Goal: Task Accomplishment & Management: Use online tool/utility

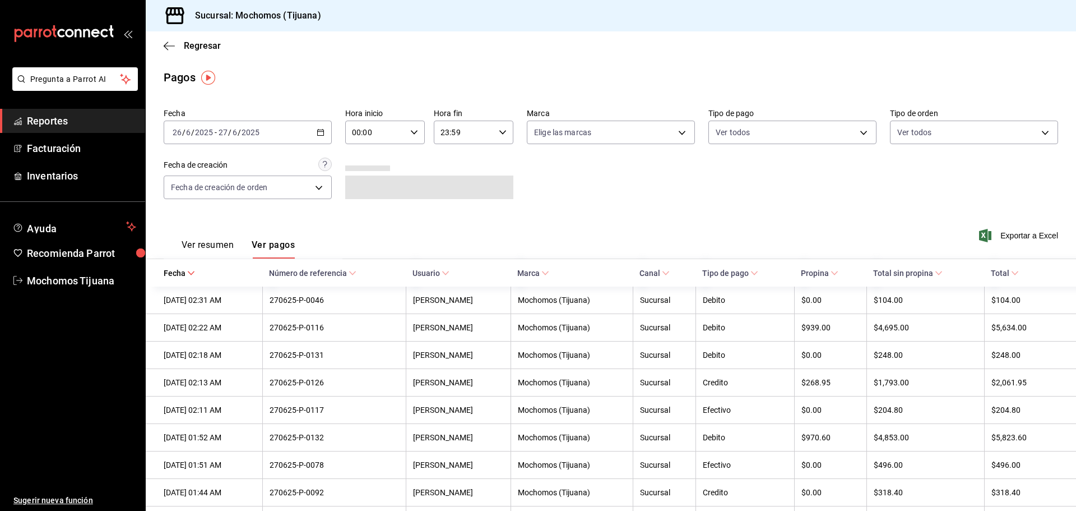
click at [320, 133] on icon "button" at bounding box center [321, 132] width 8 height 8
click at [175, 45] on span "Regresar" at bounding box center [192, 45] width 57 height 11
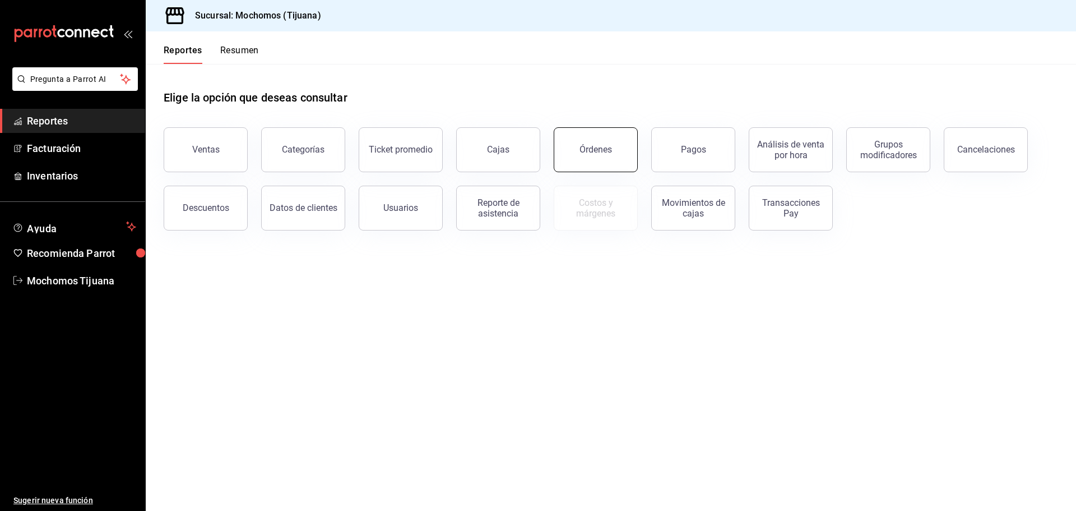
click at [590, 159] on button "Órdenes" at bounding box center [596, 149] width 84 height 45
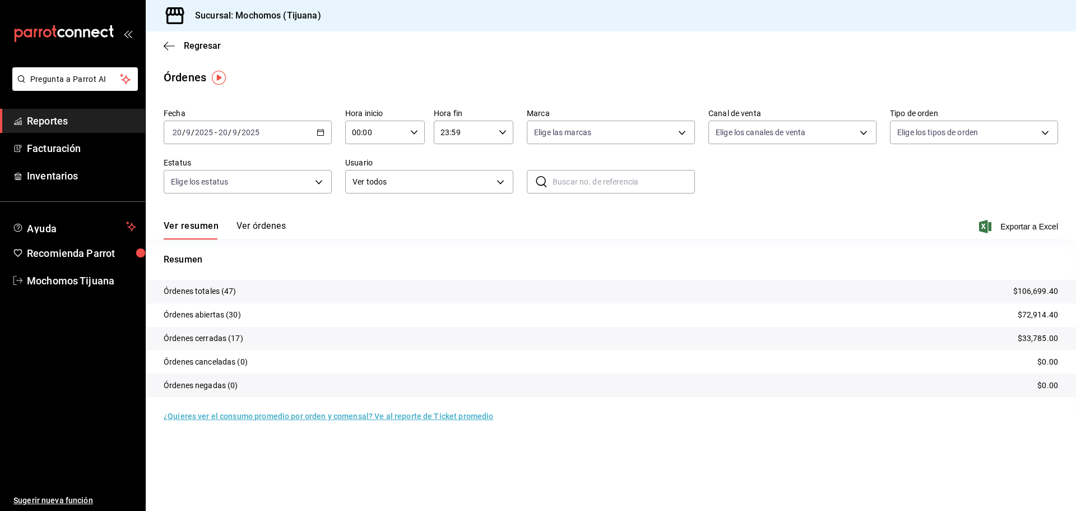
click at [318, 131] on icon "button" at bounding box center [321, 132] width 8 height 8
click at [191, 297] on span "Rango de fechas" at bounding box center [216, 293] width 87 height 12
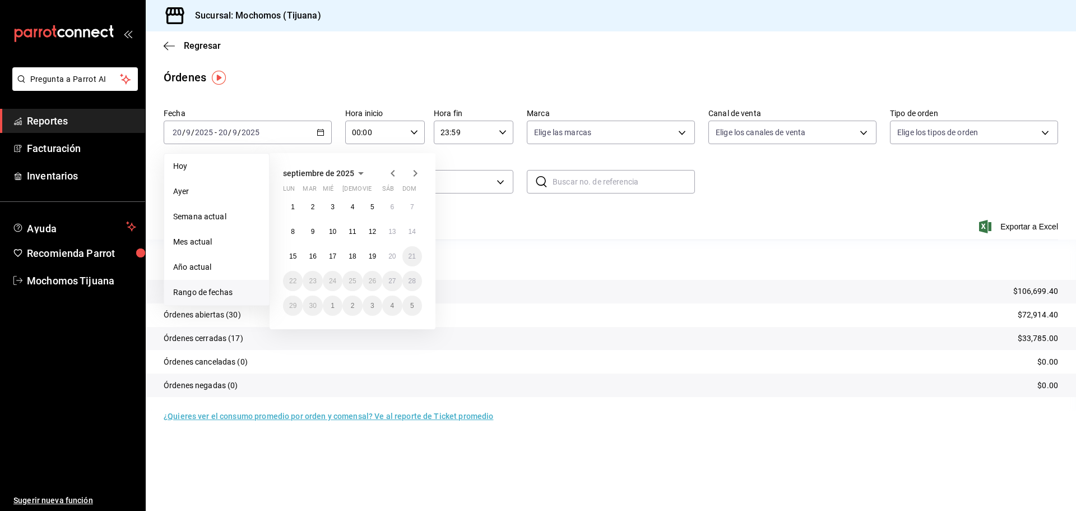
click at [391, 173] on icon "button" at bounding box center [392, 173] width 13 height 13
click at [348, 285] on button "21" at bounding box center [353, 281] width 20 height 20
click at [405, 278] on button "24" at bounding box center [413, 281] width 20 height 20
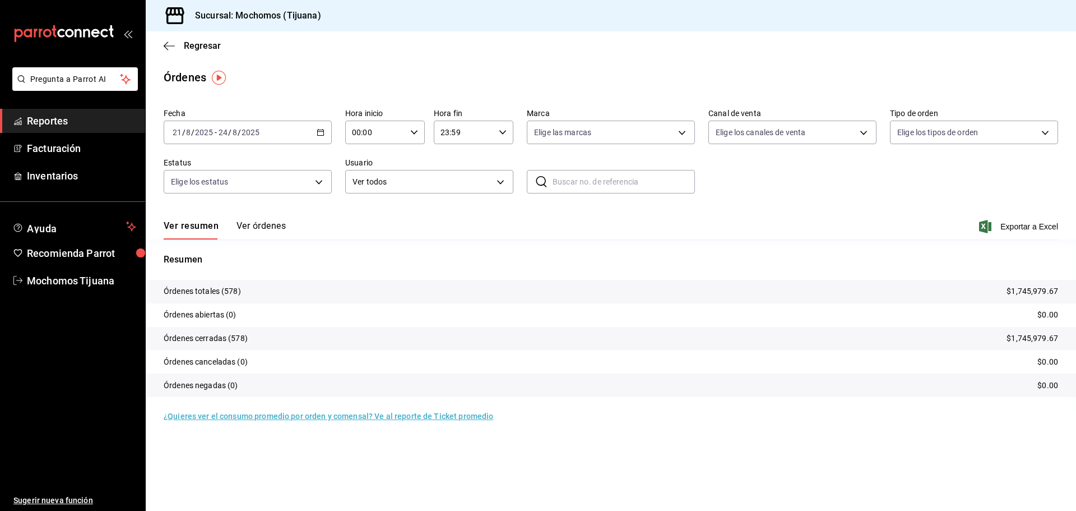
click at [251, 223] on button "Ver órdenes" at bounding box center [261, 229] width 49 height 19
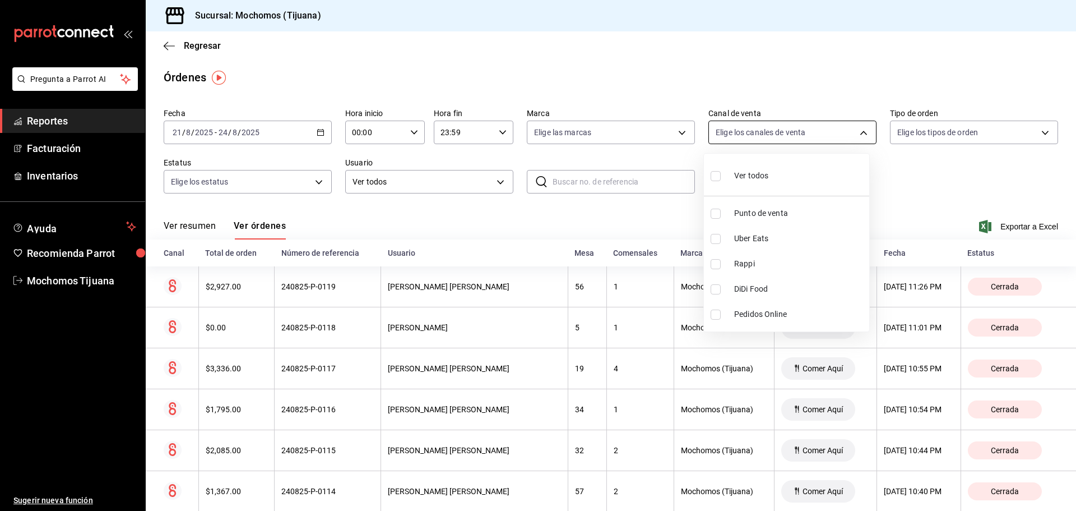
click at [856, 131] on body "Pregunta a Parrot AI Reportes Facturación Inventarios Ayuda Recomienda Parrot M…" at bounding box center [538, 255] width 1076 height 511
click at [791, 209] on span "Punto de venta" at bounding box center [799, 213] width 131 height 12
type input "PARROT"
checkbox input "true"
click at [1036, 130] on div at bounding box center [538, 255] width 1076 height 511
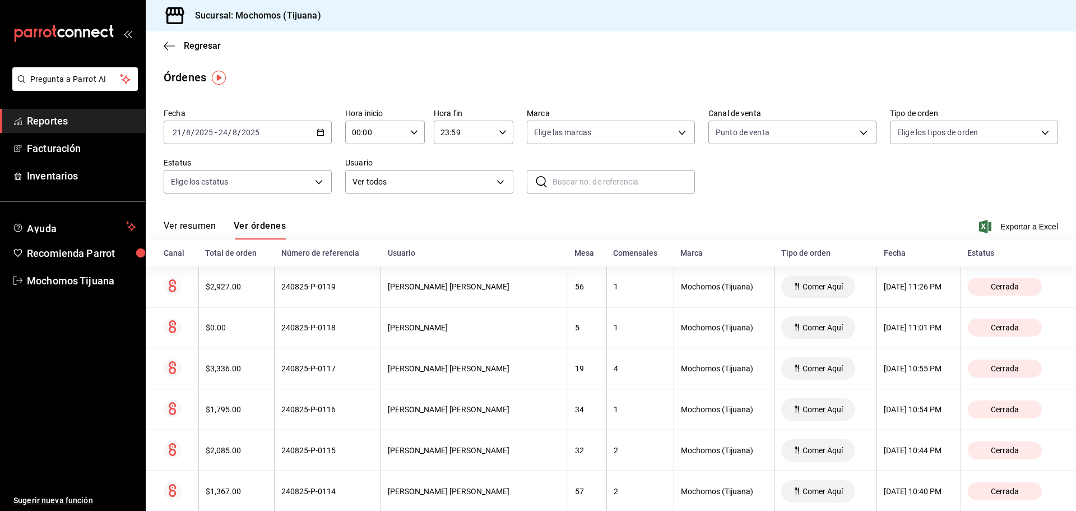
click at [1036, 130] on body "Pregunta a Parrot AI Reportes Facturación Inventarios Ayuda Recomienda Parrot M…" at bounding box center [538, 255] width 1076 height 511
click at [973, 184] on li "Ver todos" at bounding box center [966, 174] width 165 height 33
type input "59fdec9d-7e45-44f1-b527-5416629fe4e9,EXTERNAL"
checkbox input "true"
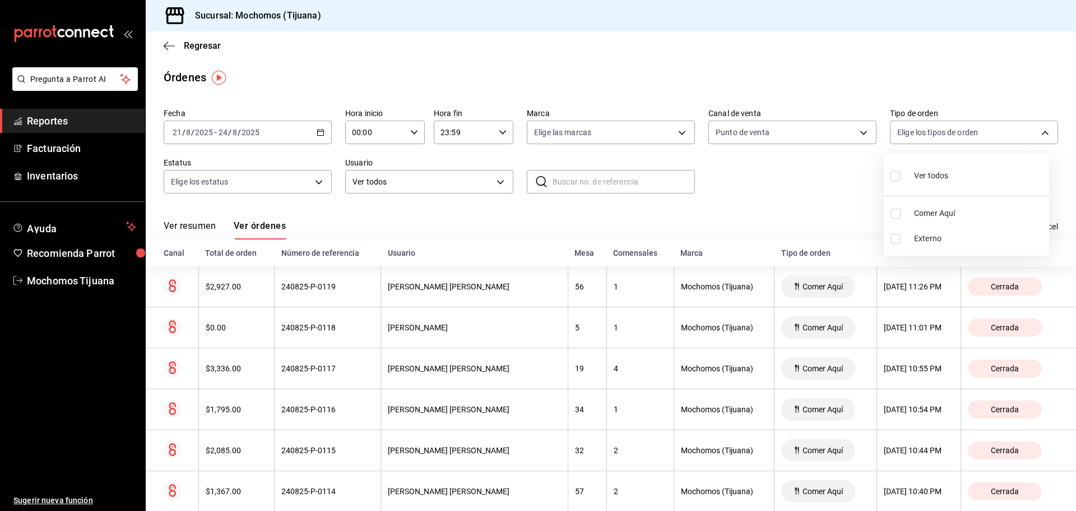
checkbox input "true"
click at [768, 209] on div at bounding box center [538, 255] width 1076 height 511
click at [269, 257] on th "Total de orden" at bounding box center [236, 252] width 76 height 27
click at [267, 260] on th "Total de orden" at bounding box center [236, 252] width 76 height 27
click at [222, 254] on div "Total de orden" at bounding box center [236, 252] width 62 height 9
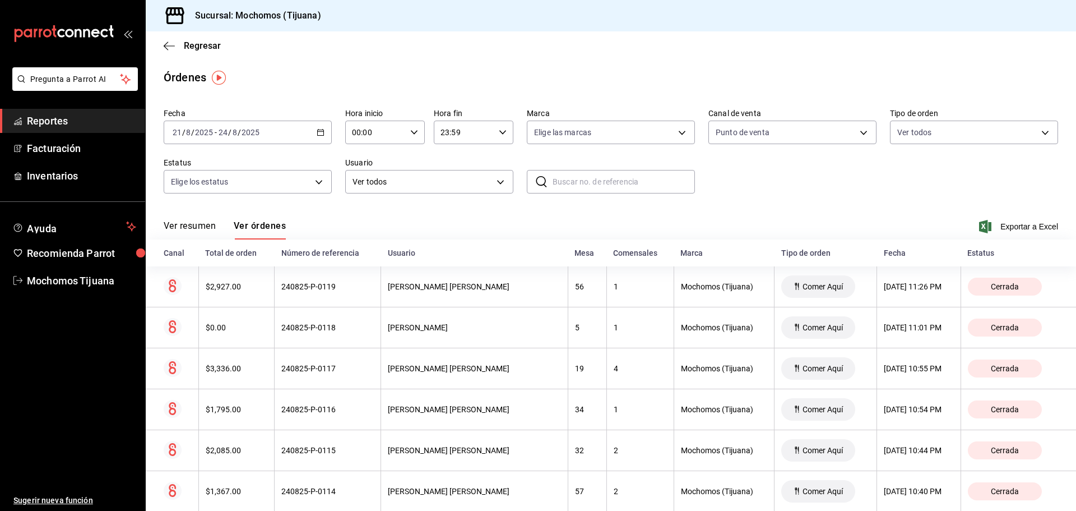
click at [255, 253] on div "Total de orden" at bounding box center [236, 252] width 62 height 9
click at [252, 258] on th "Total de orden" at bounding box center [236, 252] width 76 height 27
click at [223, 250] on div "Total de orden" at bounding box center [236, 252] width 62 height 9
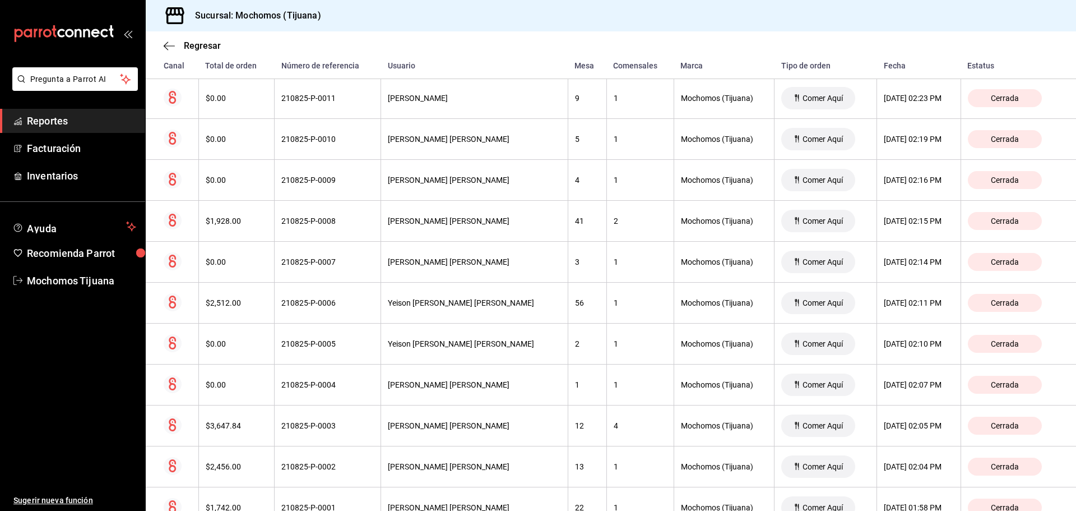
scroll to position [23456, 0]
